Goal: Task Accomplishment & Management: Manage account settings

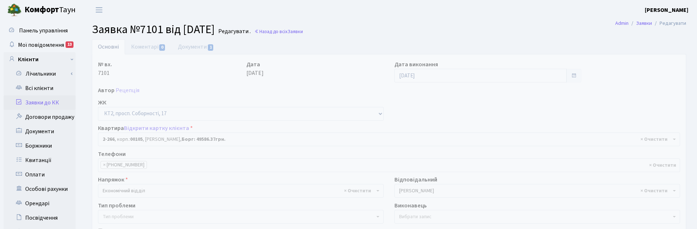
select select "15323"
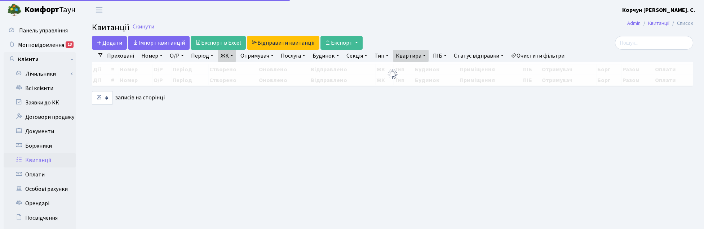
select select "25"
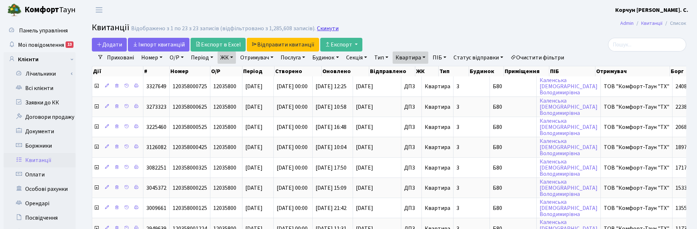
click at [325, 27] on link "Скинути" at bounding box center [328, 28] width 22 height 7
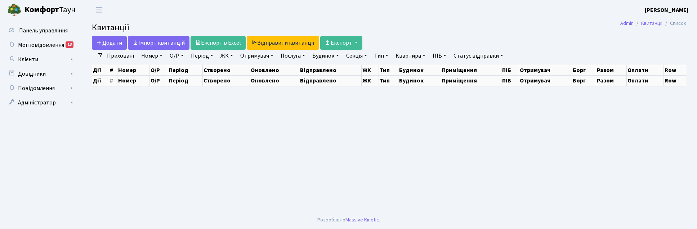
select select "25"
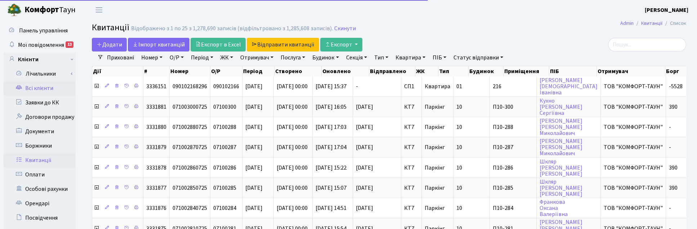
click at [34, 89] on link "Всі клієнти" at bounding box center [40, 88] width 72 height 14
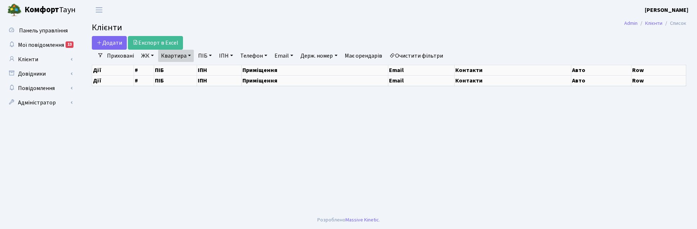
select select "25"
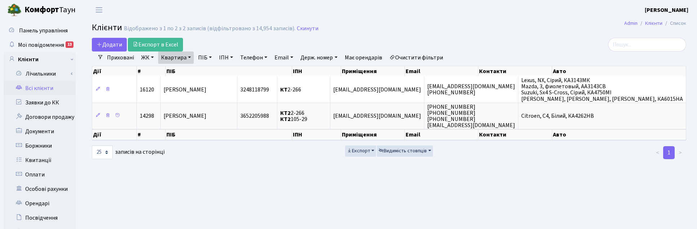
click at [188, 55] on link "Квартира" at bounding box center [176, 58] width 36 height 12
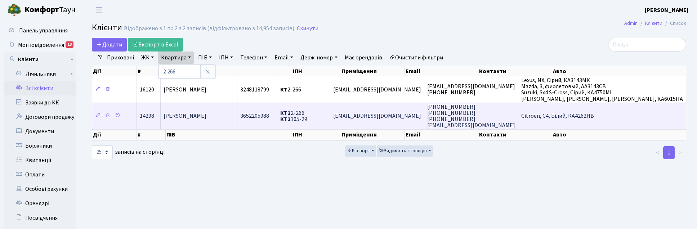
click at [206, 118] on span "[PERSON_NAME]" at bounding box center [185, 116] width 43 height 8
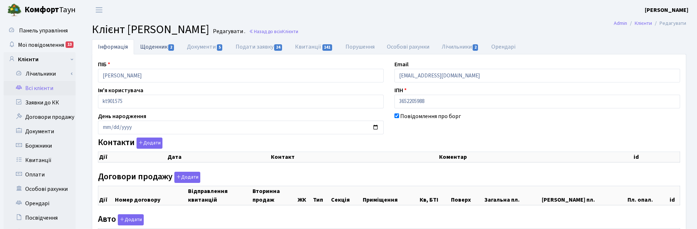
click at [153, 45] on link "Щоденник 2" at bounding box center [157, 46] width 47 height 15
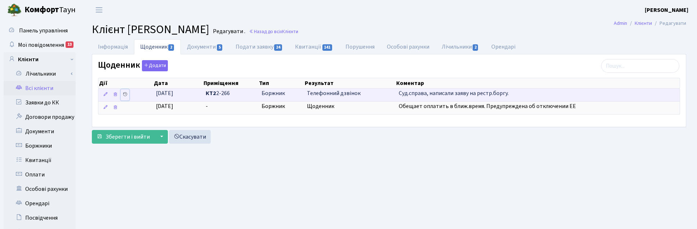
click at [125, 94] on icon at bounding box center [124, 94] width 5 height 5
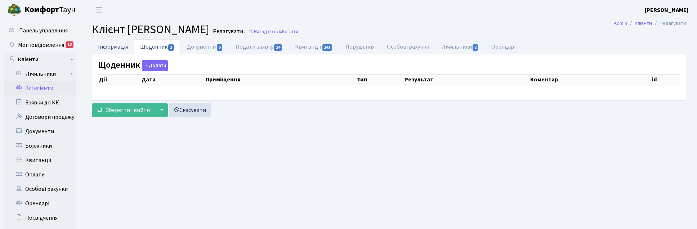
select select "25"
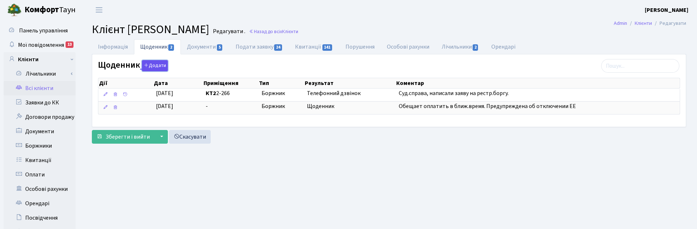
click at [151, 65] on button "Додати" at bounding box center [155, 65] width 26 height 11
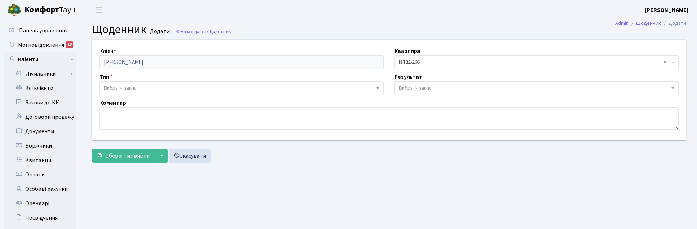
click at [128, 89] on span "Вибрати запис" at bounding box center [120, 88] width 32 height 7
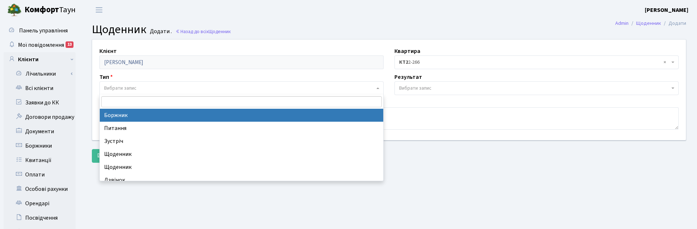
select select "189"
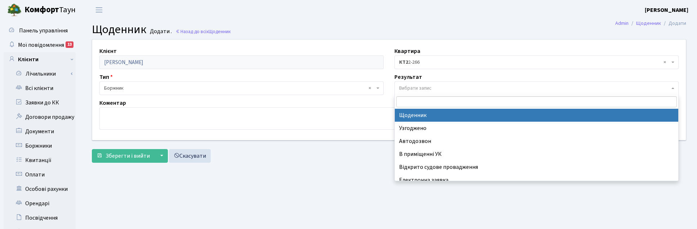
click at [405, 89] on span "Вибрати запис" at bounding box center [415, 88] width 32 height 7
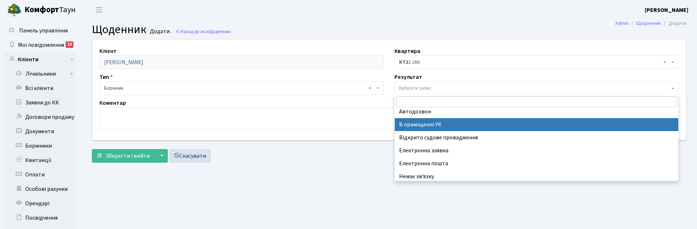
scroll to position [44, 0]
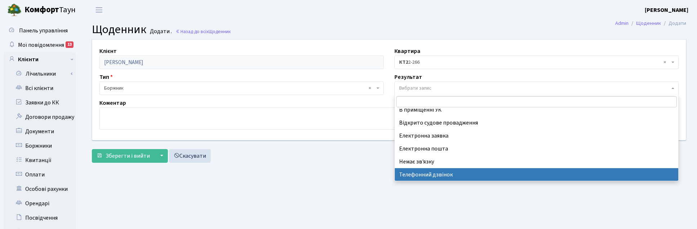
select select "196"
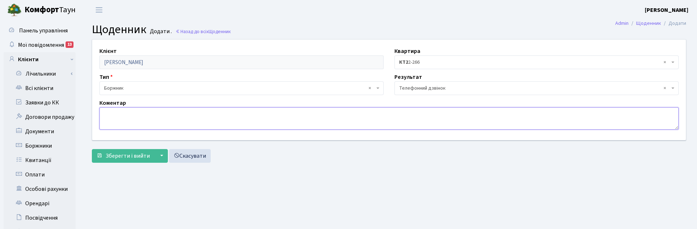
click at [153, 121] on textarea at bounding box center [388, 118] width 579 height 22
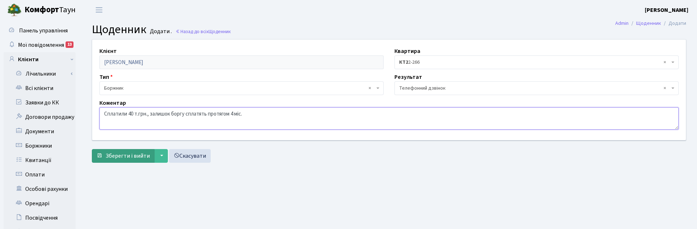
type textarea "Сплатили 40 т.грн., залишок боргу сплатять протягом 4 міс."
click at [130, 156] on span "Зберегти і вийти" at bounding box center [128, 156] width 44 height 8
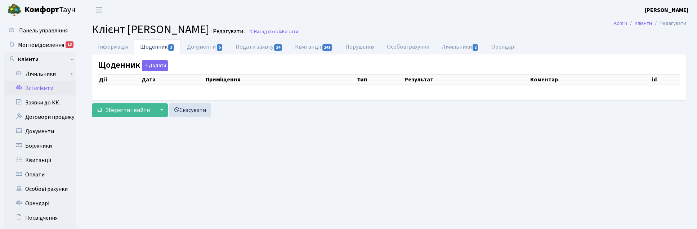
select select "25"
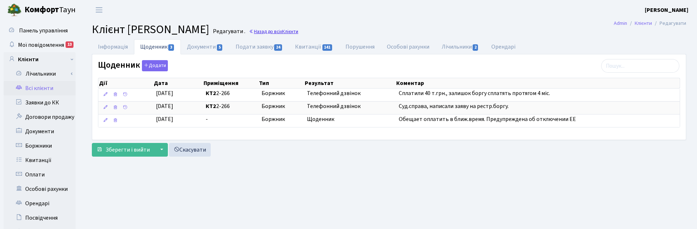
click at [298, 33] on link "Назад до всіх Клієнти" at bounding box center [273, 31] width 49 height 7
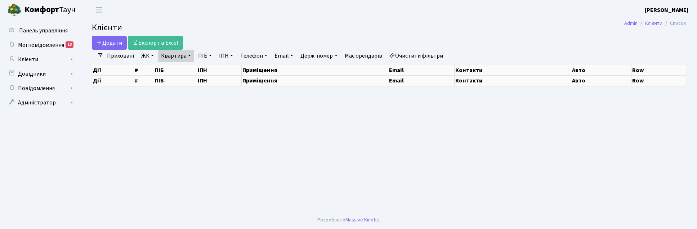
select select "25"
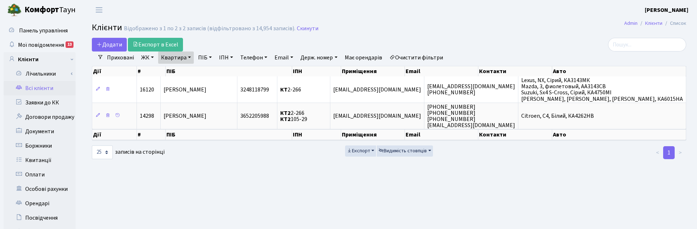
click at [190, 58] on link "Квартира" at bounding box center [176, 58] width 36 height 12
drag, startPoint x: 181, startPoint y: 71, endPoint x: 148, endPoint y: 73, distance: 33.2
click at [148, 73] on div "Додати Експорт в Excel Фільтри Приховані ЖК ТХ, вул. Ділова, 1/2 КТ, вул. Реген…" at bounding box center [388, 99] width 605 height 122
drag, startPoint x: 187, startPoint y: 56, endPoint x: 198, endPoint y: 61, distance: 12.3
click at [187, 57] on link "Квартира" at bounding box center [176, 58] width 36 height 12
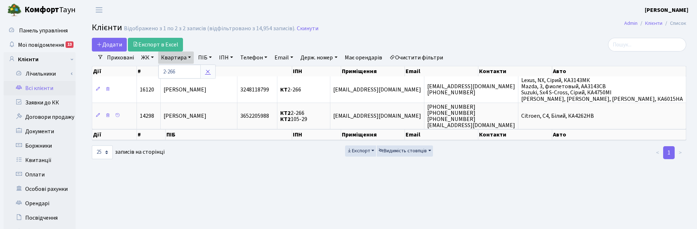
click at [211, 71] on link at bounding box center [207, 72] width 15 height 14
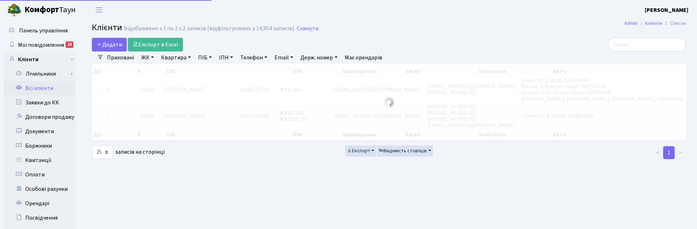
click at [205, 59] on link "ПІБ" at bounding box center [204, 58] width 19 height 12
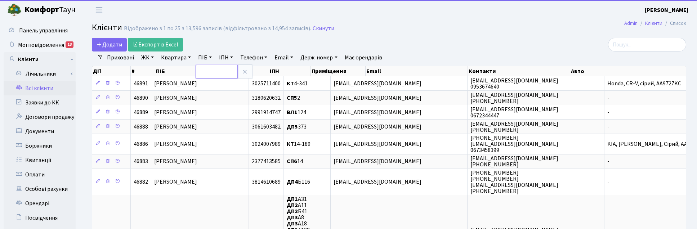
click at [206, 71] on input "text" at bounding box center [217, 72] width 42 height 14
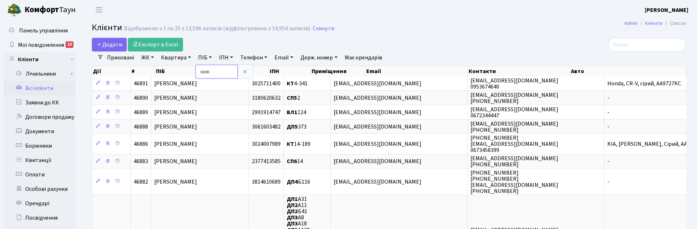
type input "хиж"
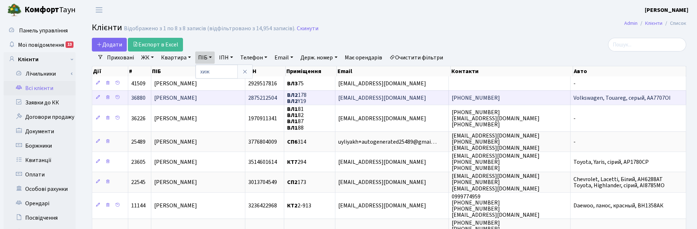
click at [197, 95] on span "[PERSON_NAME]" at bounding box center [175, 98] width 43 height 8
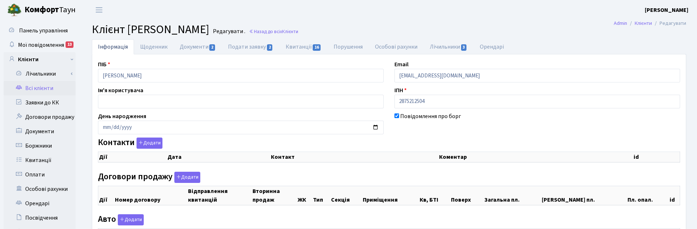
checkbox input "true"
select select "25"
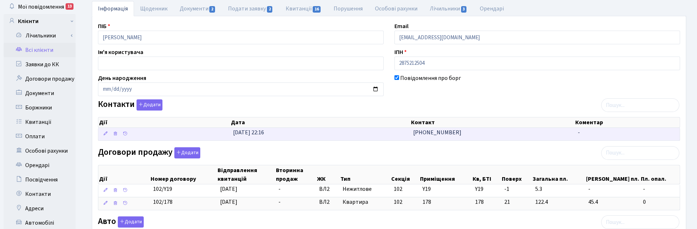
scroll to position [90, 0]
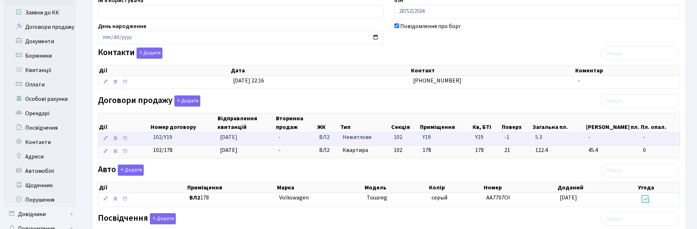
click at [431, 139] on span "Y19" at bounding box center [427, 137] width 8 height 8
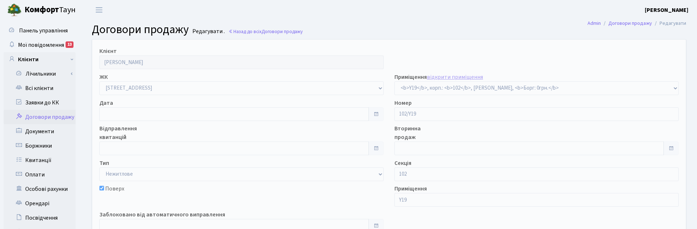
select select "39973"
type input "[DATE]"
checkbox input "true"
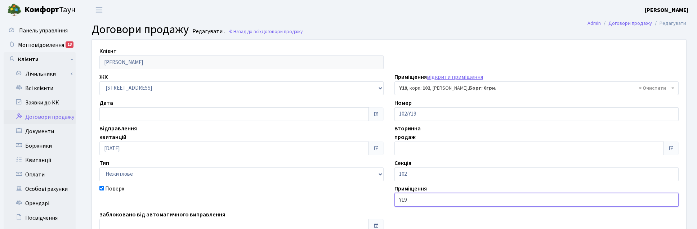
drag, startPoint x: 417, startPoint y: 198, endPoint x: 386, endPoint y: 198, distance: 31.0
click at [386, 198] on div "Клієнт [PERSON_NAME] ЖК - ТХ, вул. [STREET_ADDRESS] Регенераторна, 4 КТ2, просп…" at bounding box center [389, 142] width 605 height 204
click at [92, 58] on div "Клієнт [PERSON_NAME] ЖК - ТХ, вул. [STREET_ADDRESS] Регенераторна, 4 КТ2, просп…" at bounding box center [389, 142] width 605 height 204
